Goal: Transaction & Acquisition: Subscribe to service/newsletter

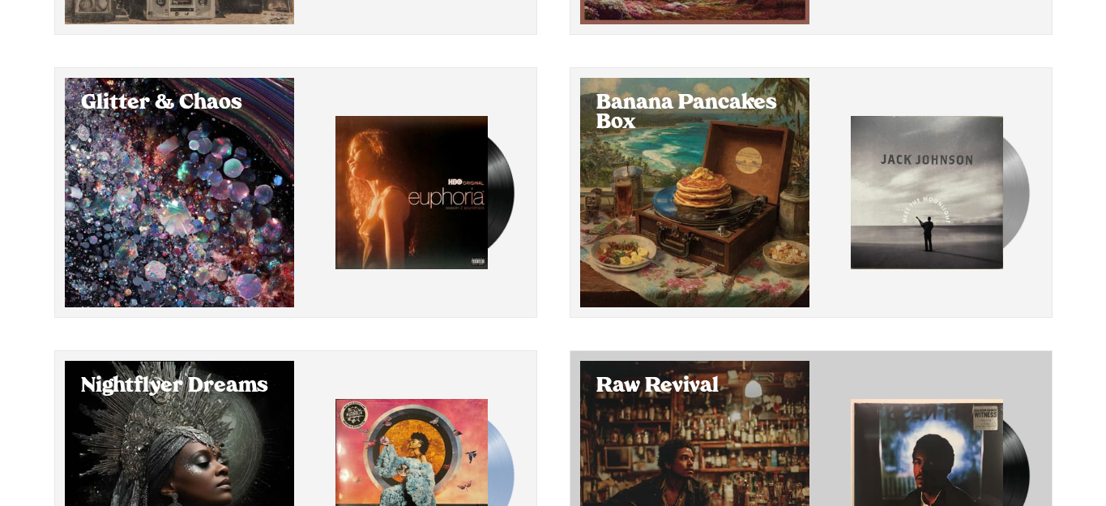
scroll to position [390, 0]
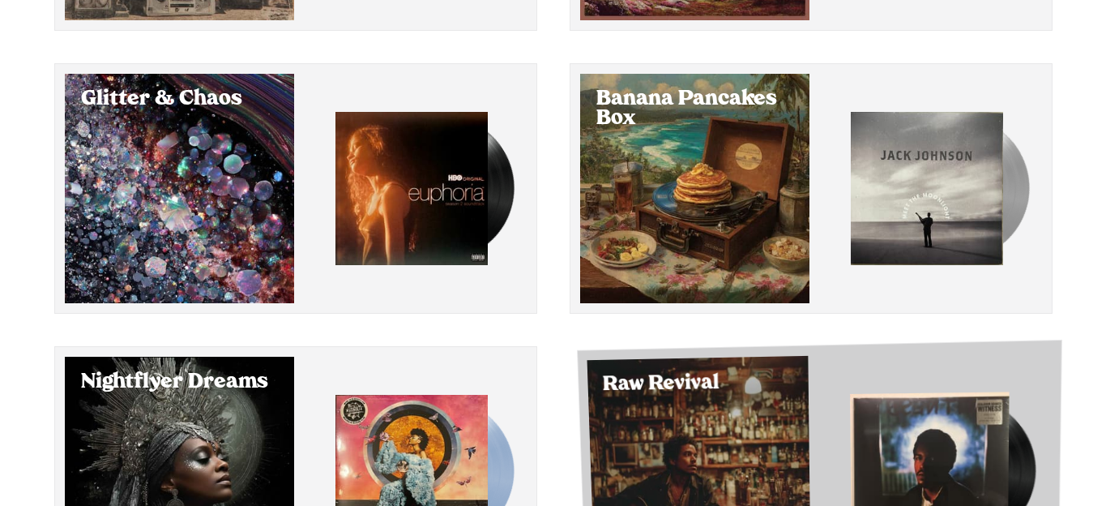
click at [687, 438] on div "Select Raw Revival" at bounding box center [699, 470] width 224 height 229
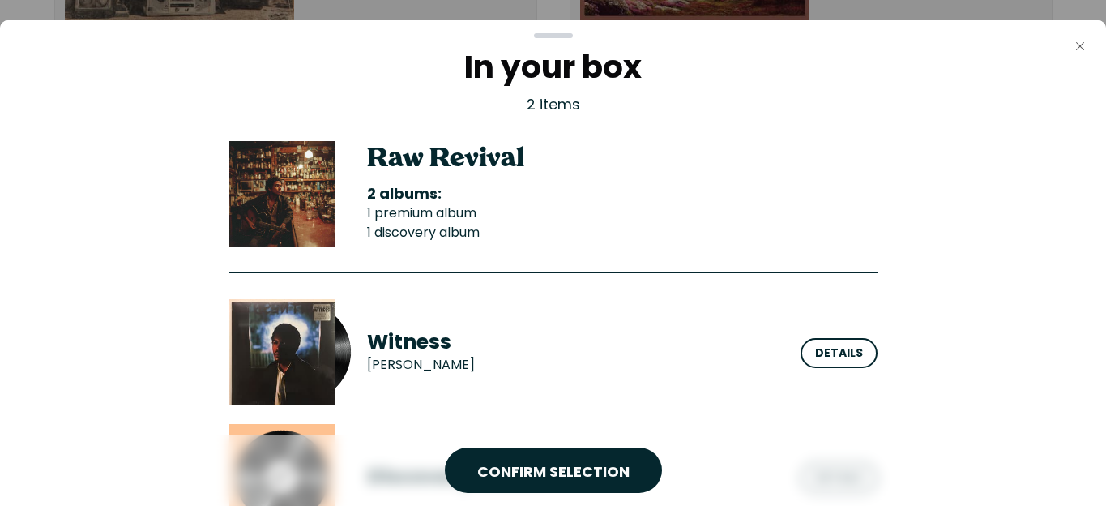
click at [1005, 49] on icon "Close" at bounding box center [1080, 46] width 13 height 13
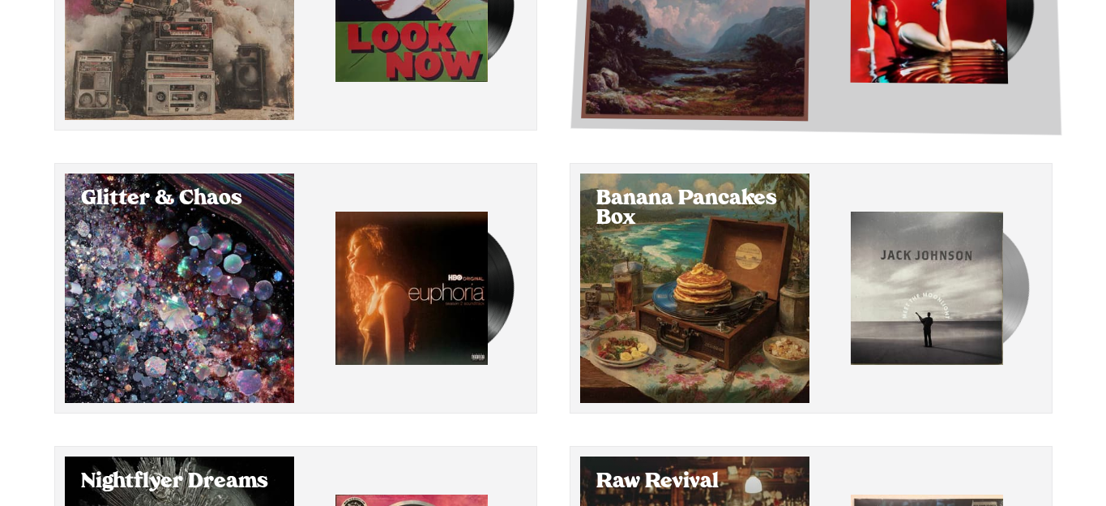
scroll to position [562, 0]
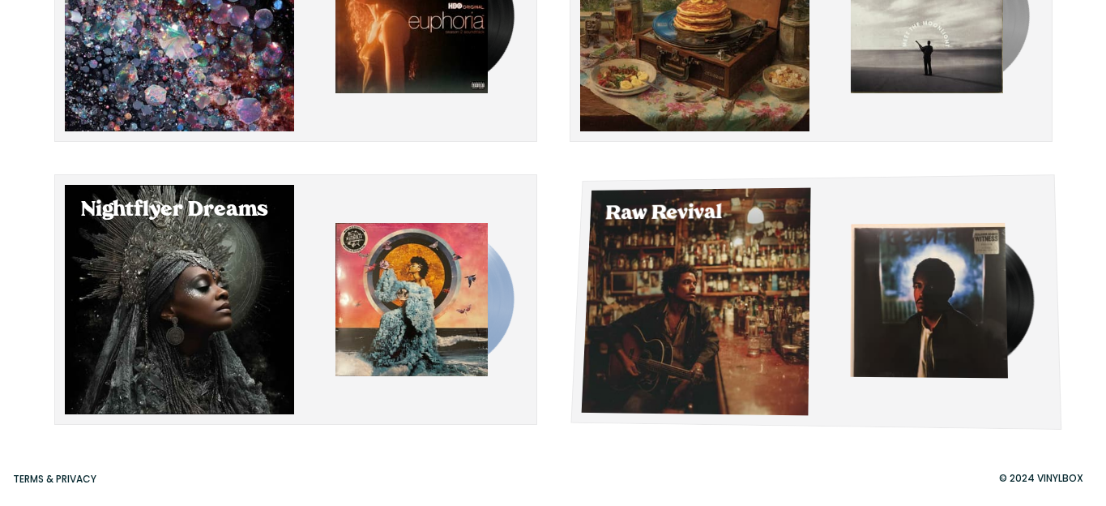
click at [729, 344] on div "Select Raw Revival" at bounding box center [695, 302] width 229 height 228
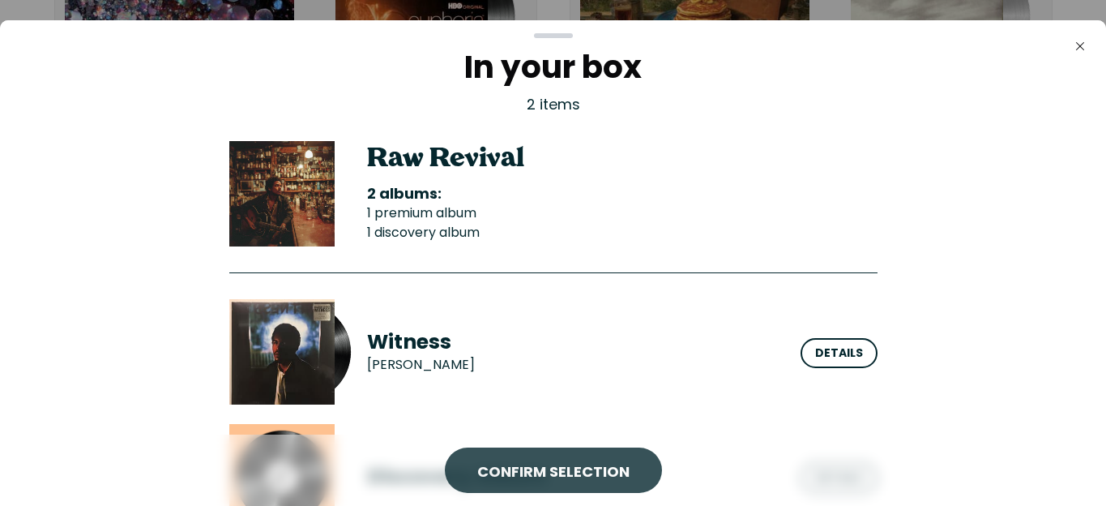
click at [610, 459] on button "CONFIRM SELECTION" at bounding box center [553, 469] width 217 height 45
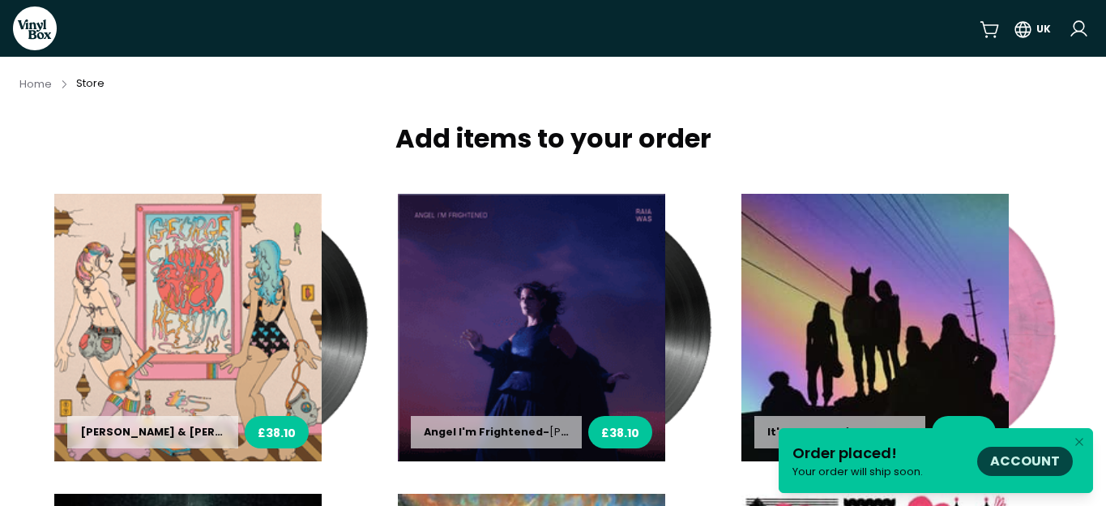
click at [1005, 454] on link "Account" at bounding box center [1025, 460] width 70 height 19
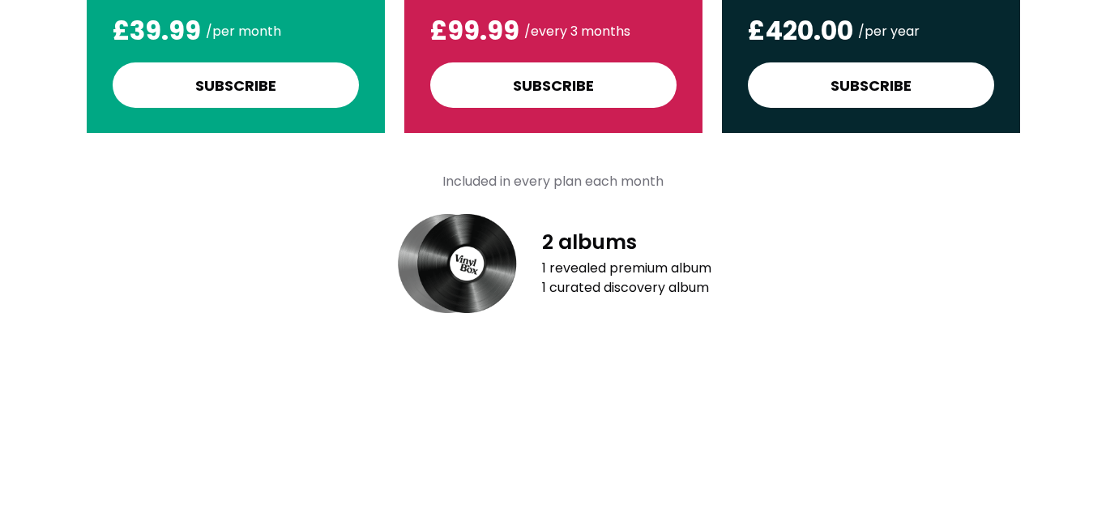
scroll to position [464, 0]
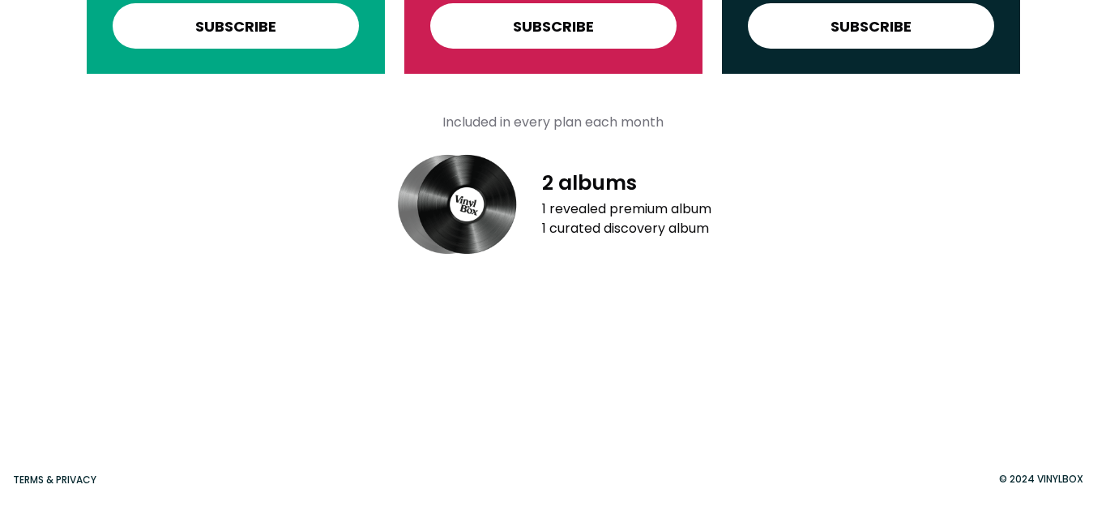
click at [1005, 459] on div "© 2024 VinylBox" at bounding box center [1041, 479] width 104 height 15
click at [89, 459] on link "Terms & Privacy" at bounding box center [54, 479] width 83 height 14
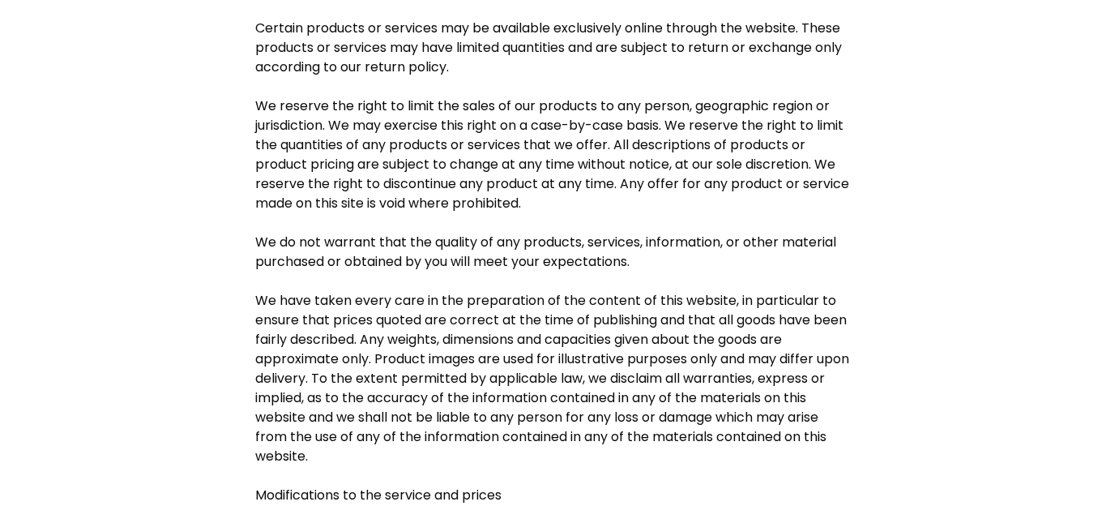
scroll to position [680, 0]
